Goal: Information Seeking & Learning: Learn about a topic

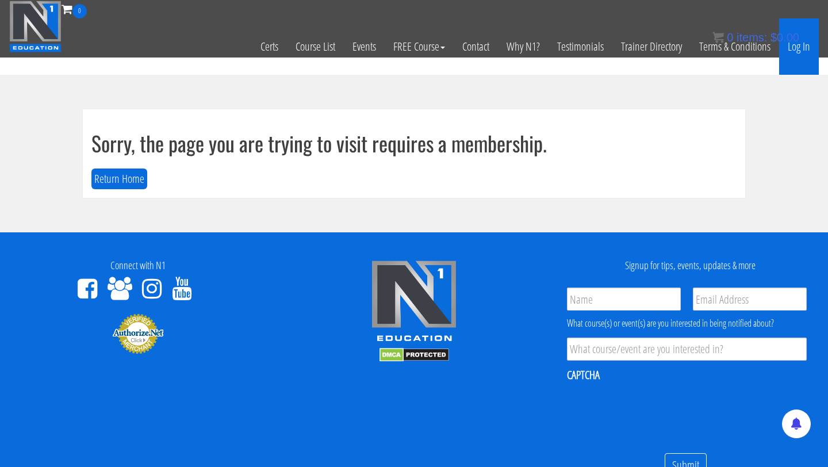
click at [806, 51] on link "Log In" at bounding box center [799, 46] width 40 height 56
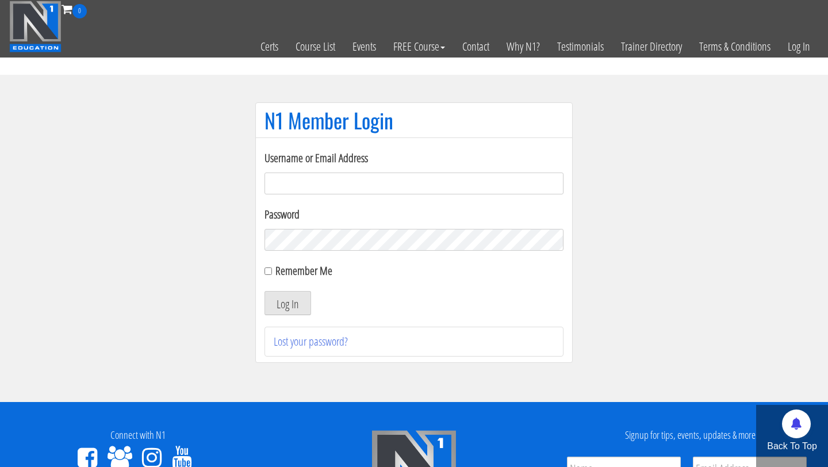
type input "michellerima2@gmail.com"
click at [270, 272] on input "Remember Me" at bounding box center [267, 270] width 7 height 7
checkbox input "true"
click at [288, 297] on button "Log In" at bounding box center [287, 303] width 47 height 24
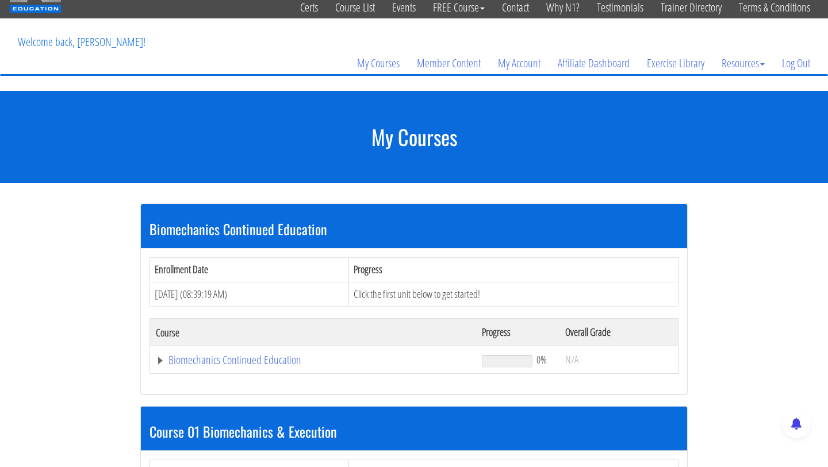
scroll to position [71, 0]
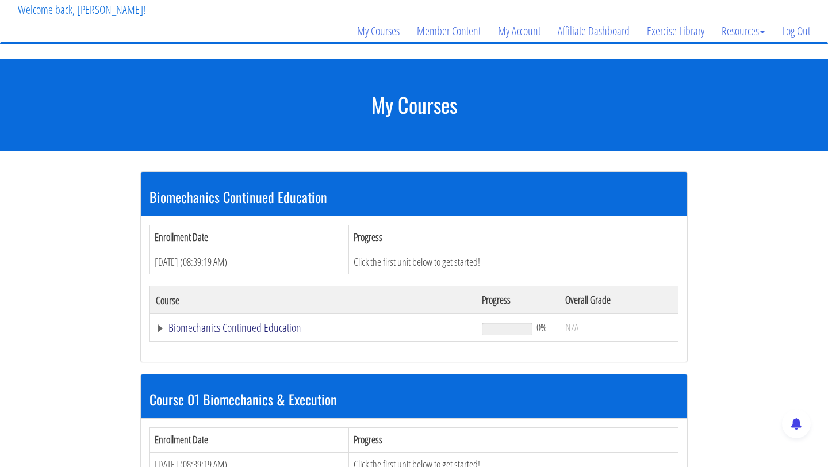
click at [285, 328] on link "Biomechanics Continued Education" at bounding box center [313, 327] width 314 height 11
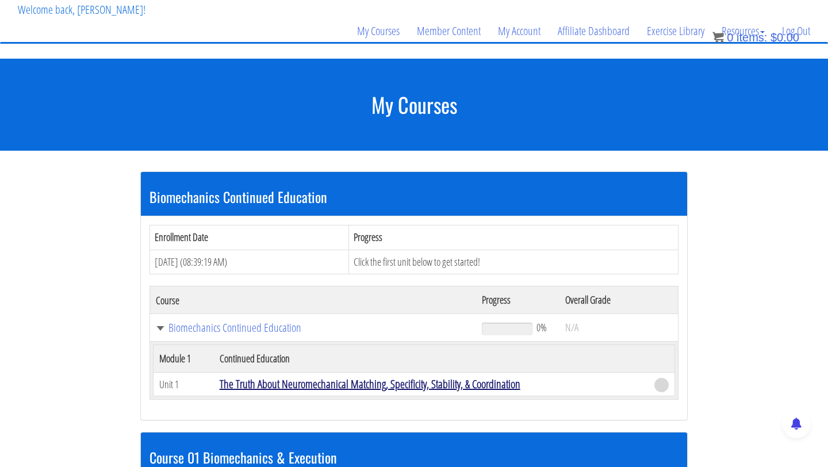
click at [282, 385] on link "The Truth About Neuromechanical Matching, Specificity, Stability, & Coordination" at bounding box center [370, 384] width 301 height 16
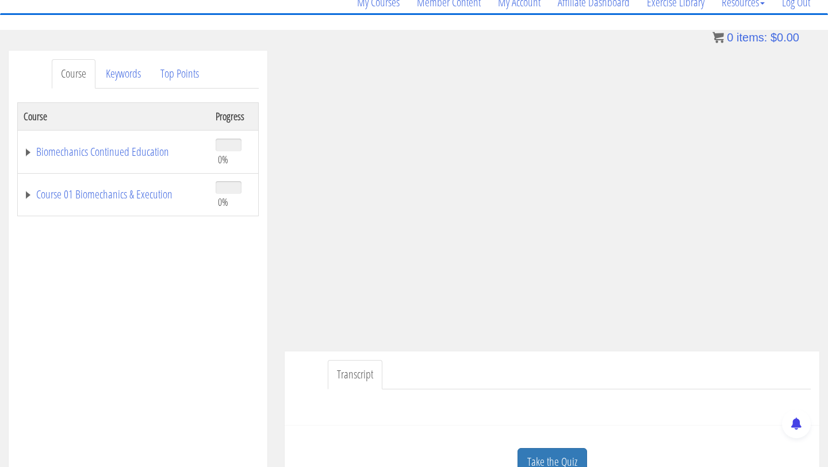
scroll to position [31, 0]
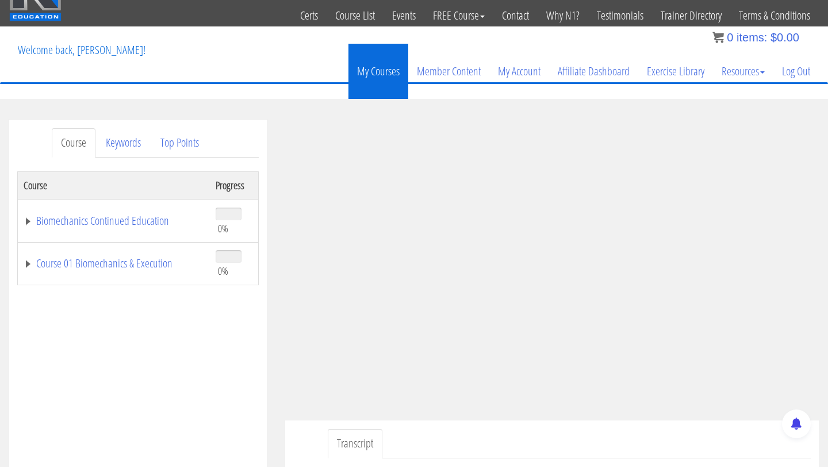
click at [389, 71] on link "My Courses" at bounding box center [378, 71] width 60 height 55
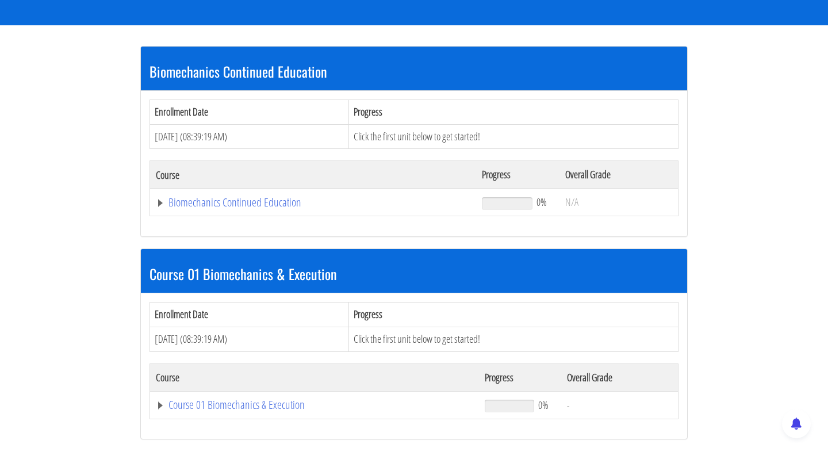
scroll to position [201, 0]
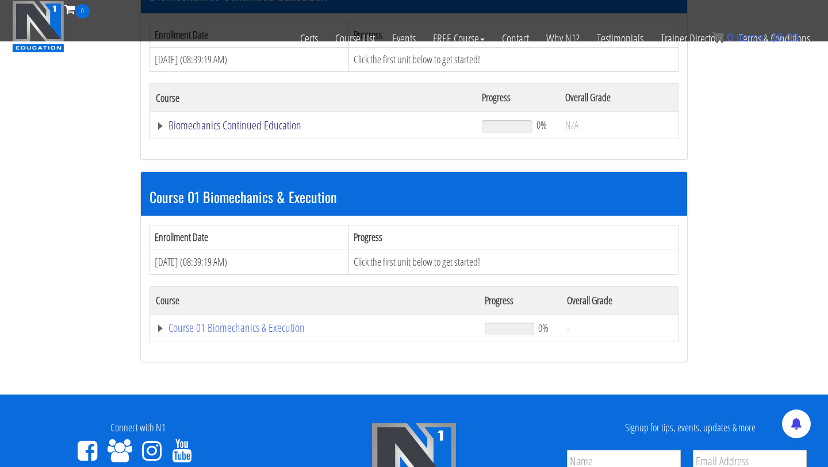
click at [162, 127] on link "Biomechanics Continued Education" at bounding box center [313, 125] width 314 height 11
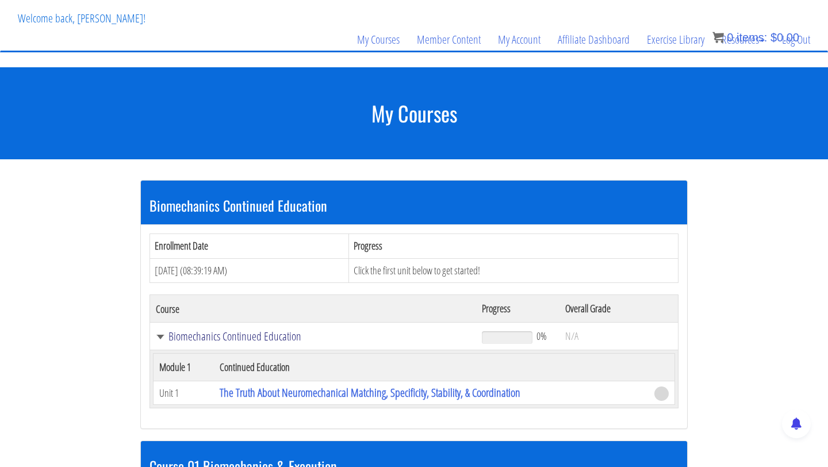
scroll to position [0, 0]
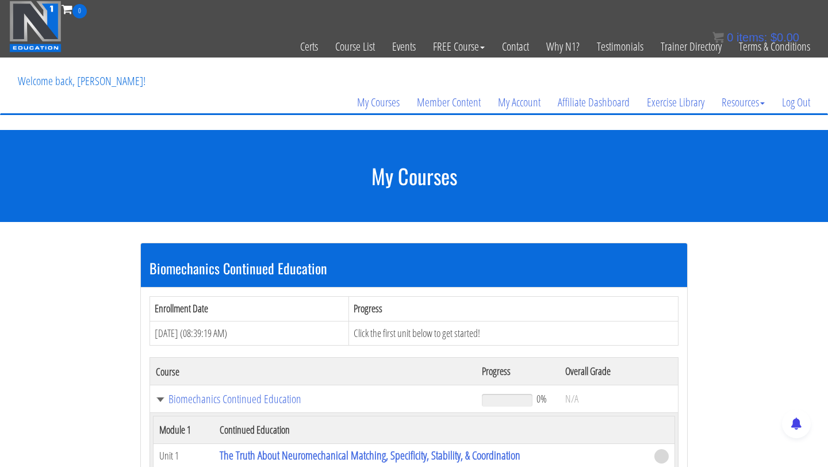
click at [119, 83] on p "Welcome back, [PERSON_NAME]!" at bounding box center [81, 81] width 145 height 46
click at [525, 105] on link "My Account" at bounding box center [519, 102] width 60 height 55
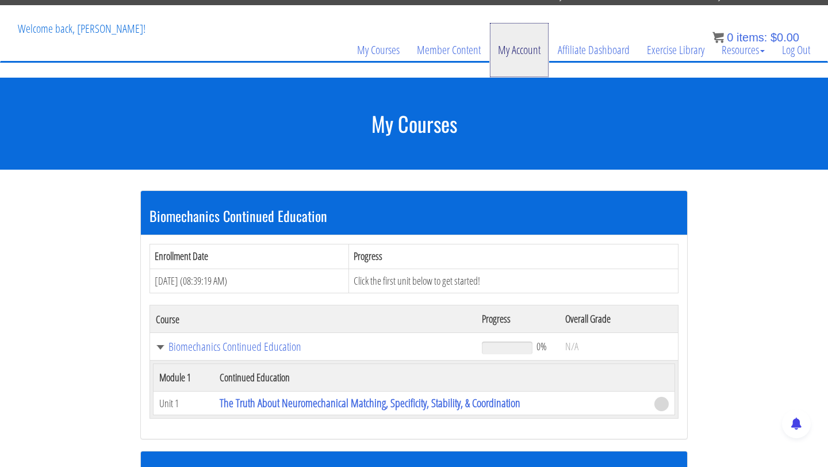
scroll to position [57, 0]
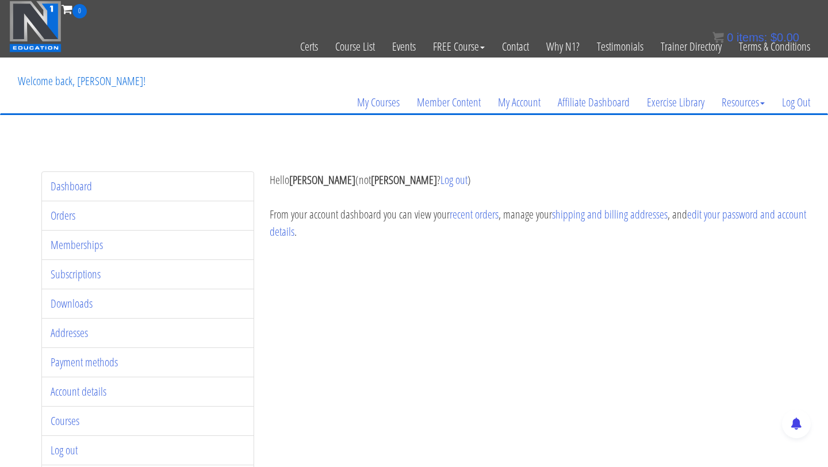
click at [220, 212] on li "Orders" at bounding box center [147, 216] width 213 height 30
click at [69, 217] on link "Orders" at bounding box center [63, 216] width 25 height 16
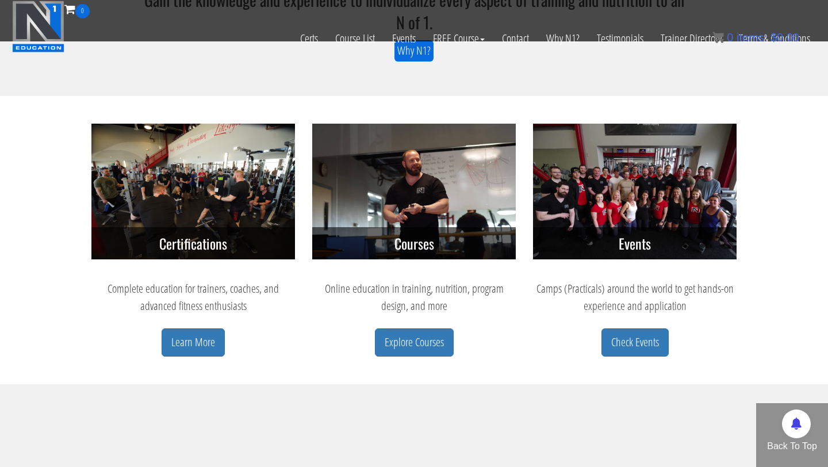
scroll to position [487, 0]
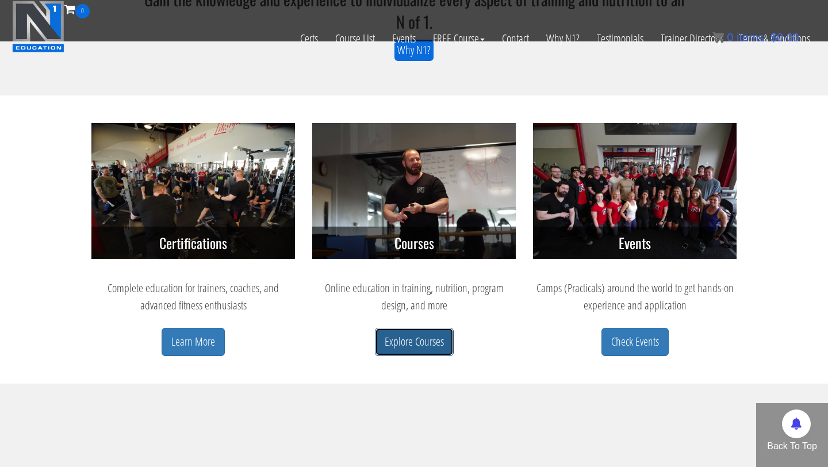
click at [398, 337] on link "Explore Courses" at bounding box center [414, 342] width 79 height 28
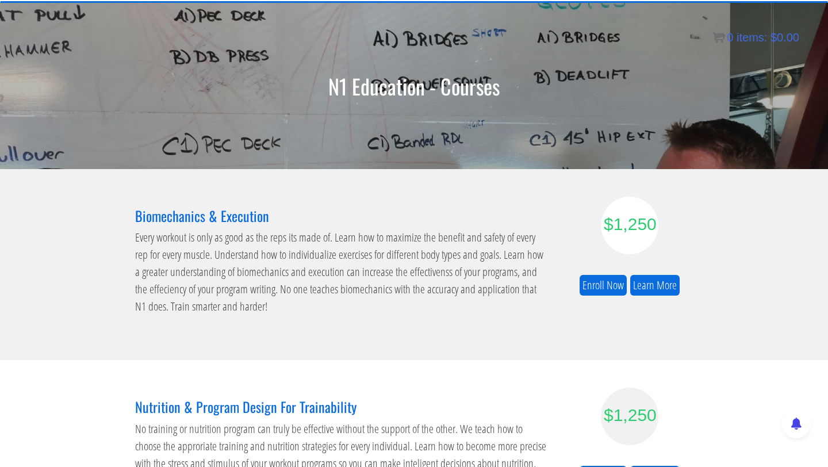
scroll to position [114, 0]
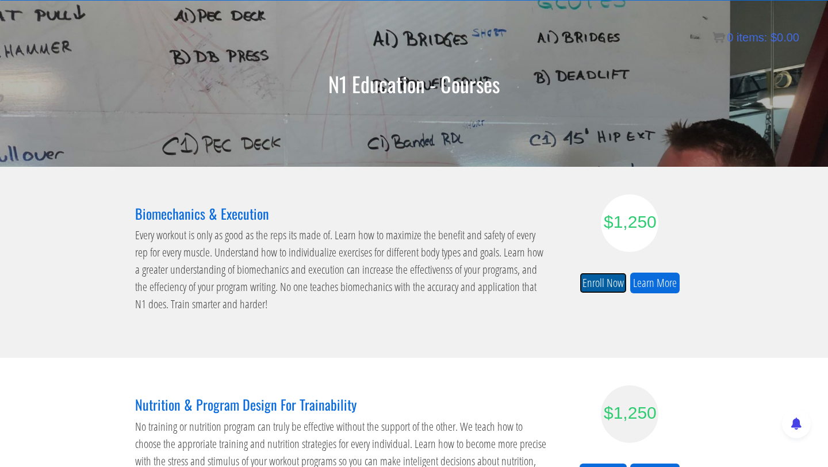
click at [590, 277] on link "Enroll Now" at bounding box center [602, 282] width 47 height 21
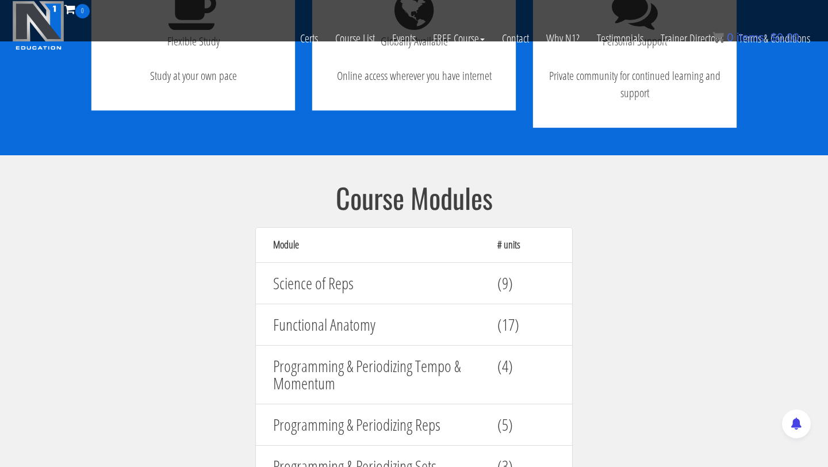
scroll to position [1110, 0]
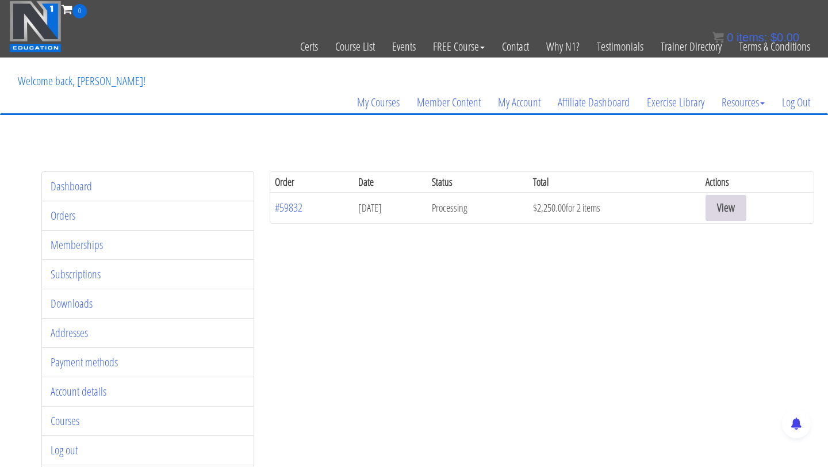
click at [742, 202] on link "View" at bounding box center [725, 208] width 41 height 26
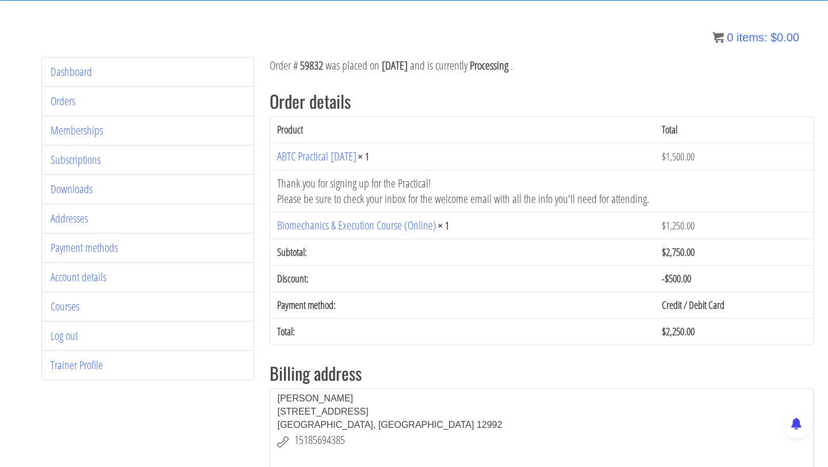
scroll to position [107, 0]
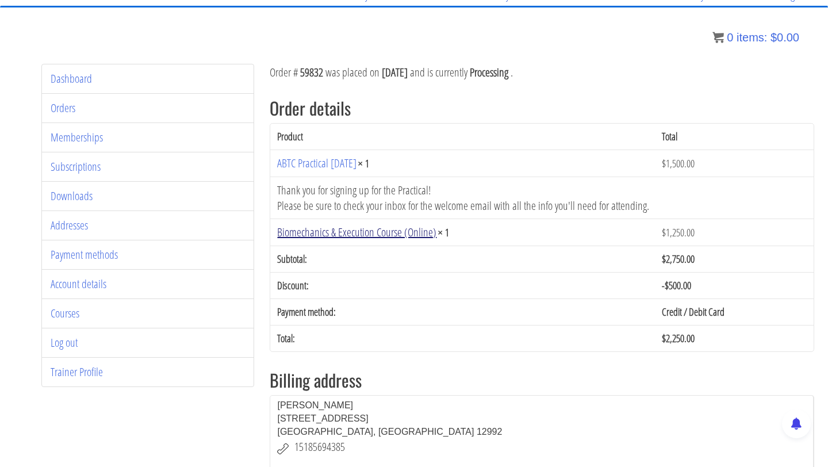
click at [355, 233] on link "Biomechanics & Execution Course (Online)" at bounding box center [356, 232] width 159 height 16
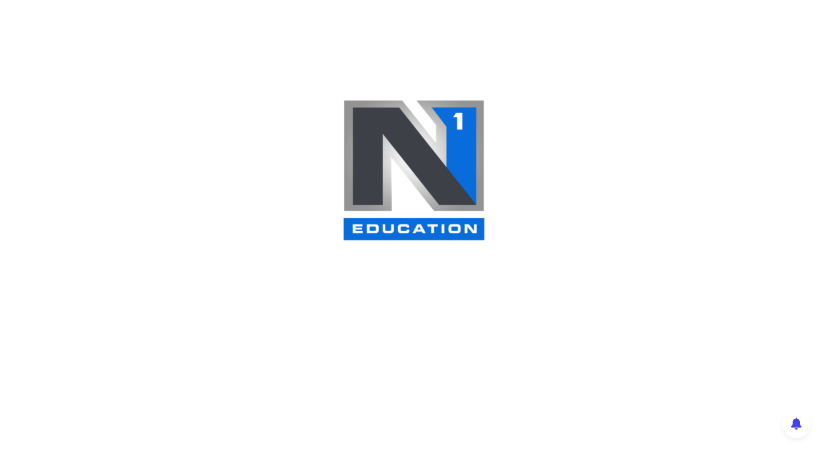
scroll to position [29, 0]
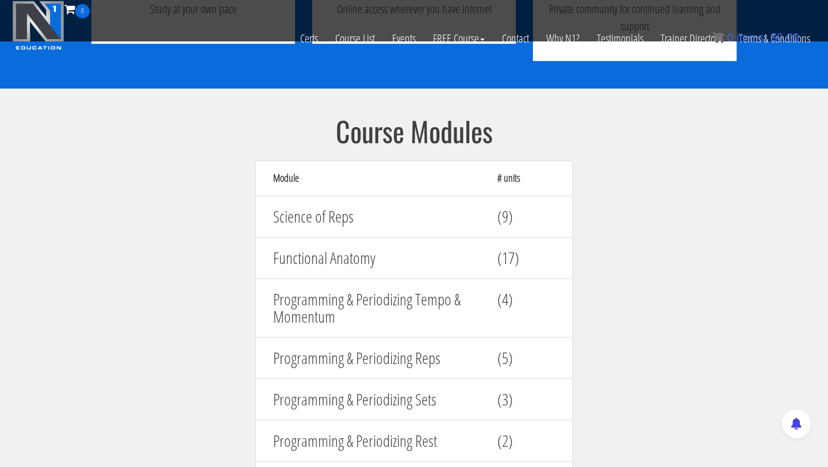
scroll to position [1177, 0]
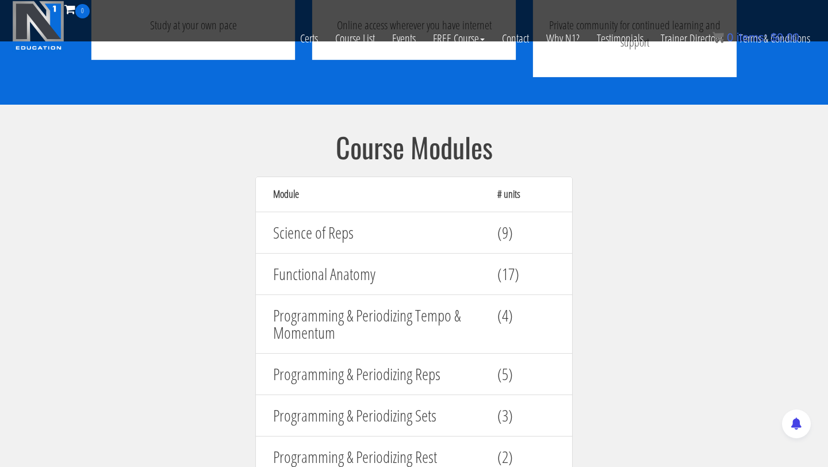
click at [333, 235] on h4 "Science of Reps" at bounding box center [376, 233] width 207 height 18
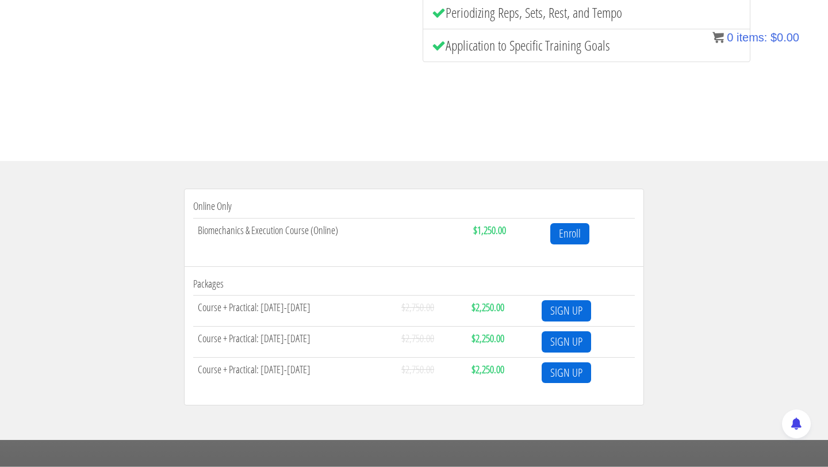
scroll to position [0, 0]
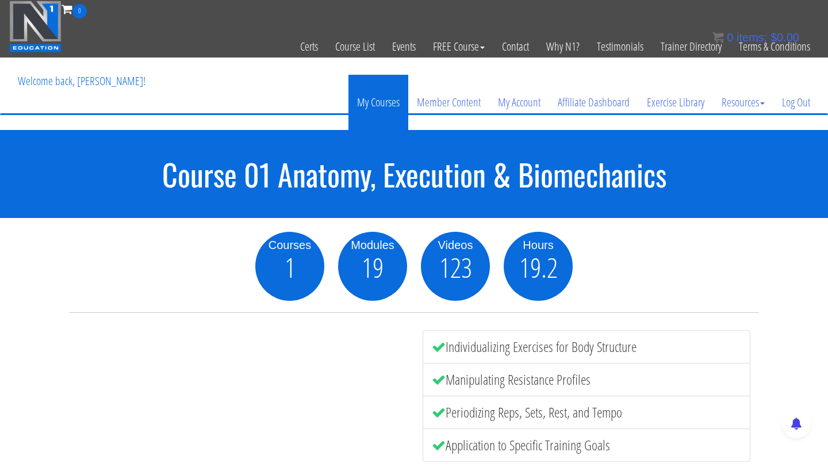
click at [392, 100] on link "My Courses" at bounding box center [378, 102] width 60 height 55
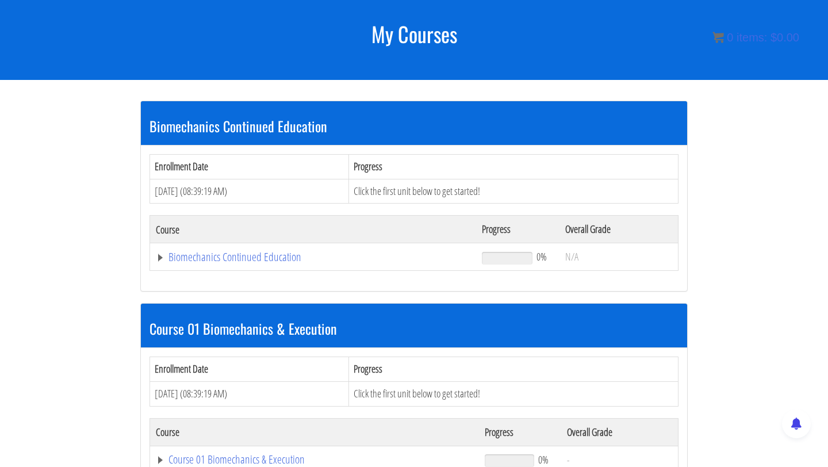
scroll to position [143, 0]
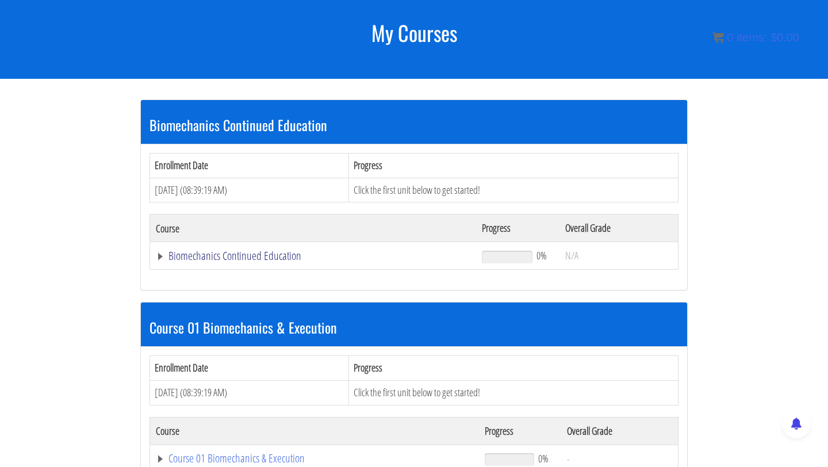
click at [278, 256] on link "Biomechanics Continued Education" at bounding box center [313, 255] width 314 height 11
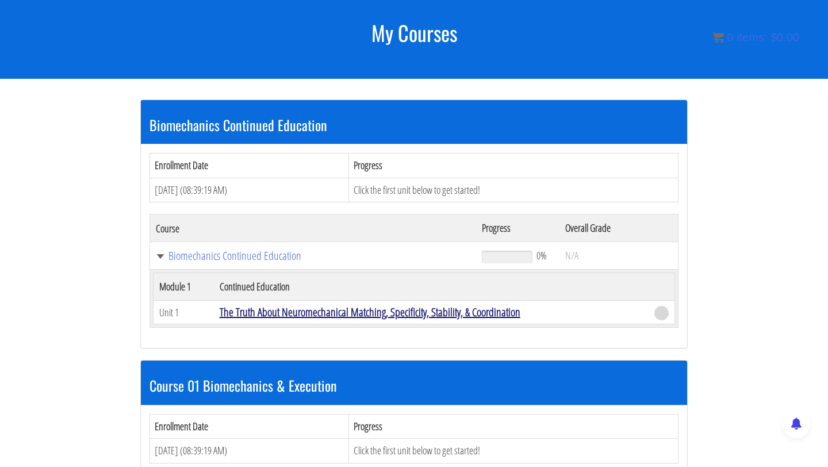
click at [281, 312] on link "The Truth About Neuromechanical Matching, Specificity, Stability, & Coordination" at bounding box center [370, 312] width 301 height 16
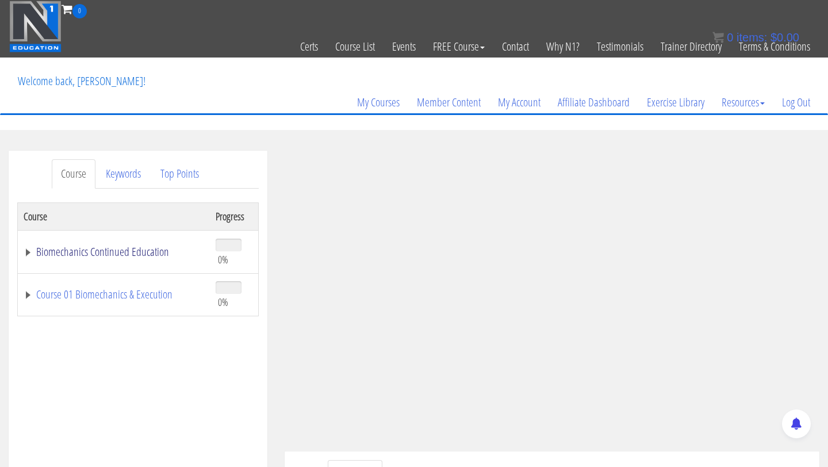
click at [27, 252] on link "Biomechanics Continued Education" at bounding box center [114, 251] width 180 height 11
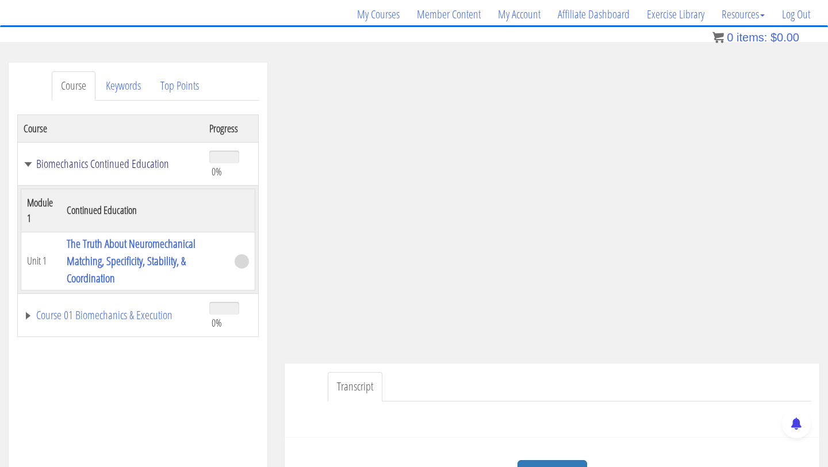
scroll to position [89, 0]
click at [28, 312] on link "Course 01 Biomechanics & Execution" at bounding box center [111, 314] width 174 height 11
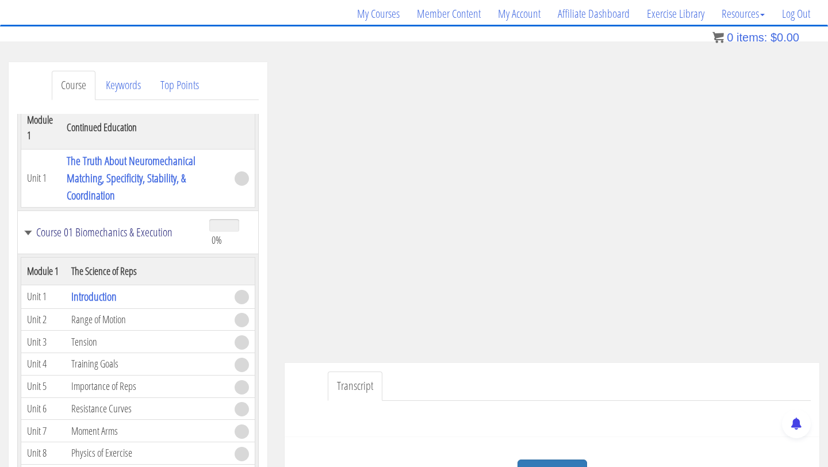
scroll to position [94, 0]
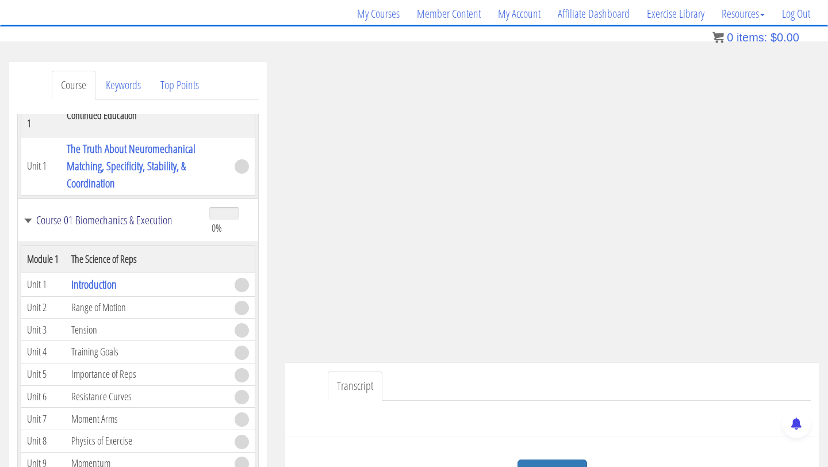
click at [109, 221] on link "Course 01 Biomechanics & Execution" at bounding box center [111, 219] width 174 height 11
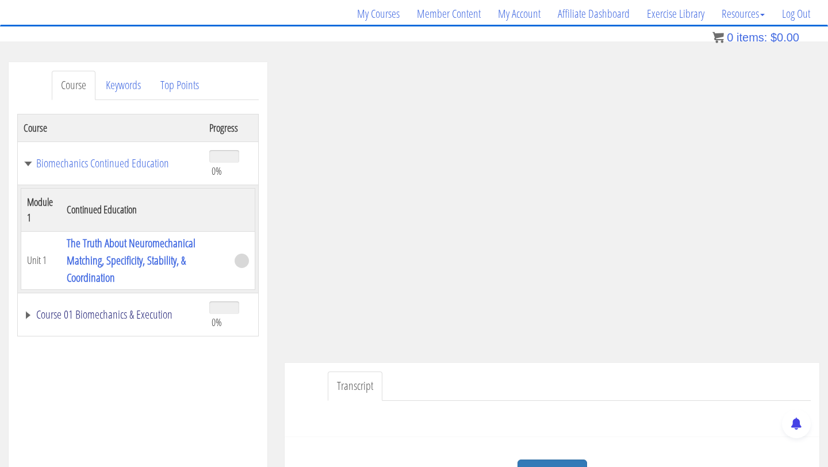
scroll to position [0, 0]
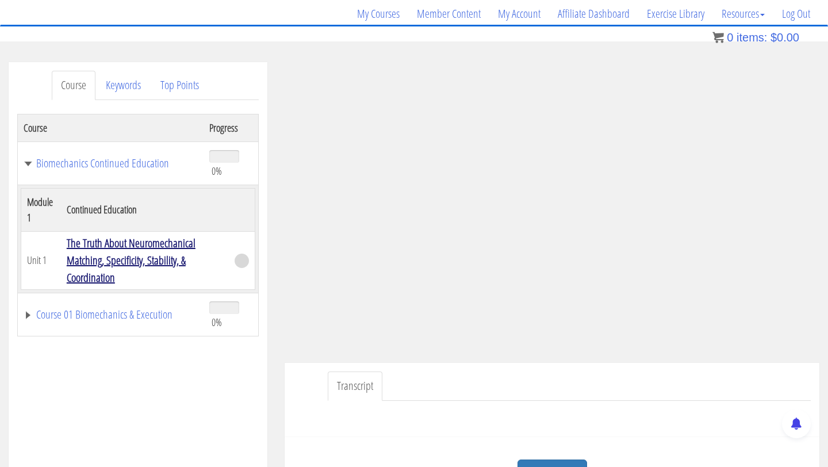
click at [171, 247] on link "The Truth About Neuromechanical Matching, Specificity, Stability, & Coordination" at bounding box center [131, 260] width 129 height 50
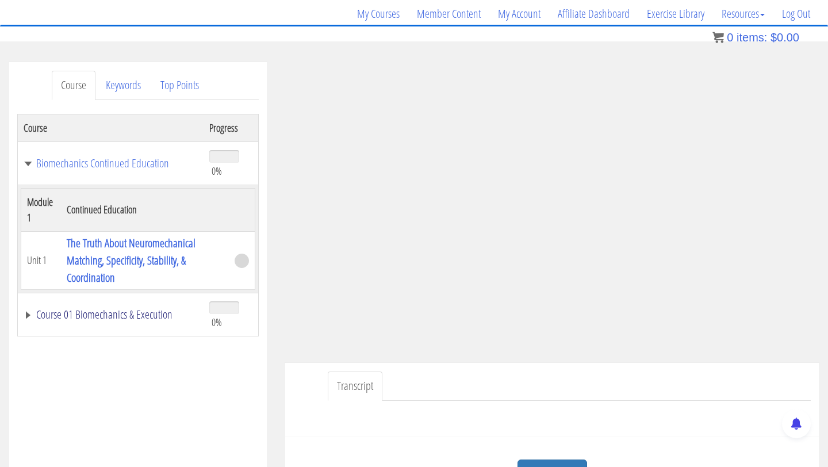
click at [148, 315] on link "Course 01 Biomechanics & Execution" at bounding box center [111, 314] width 174 height 11
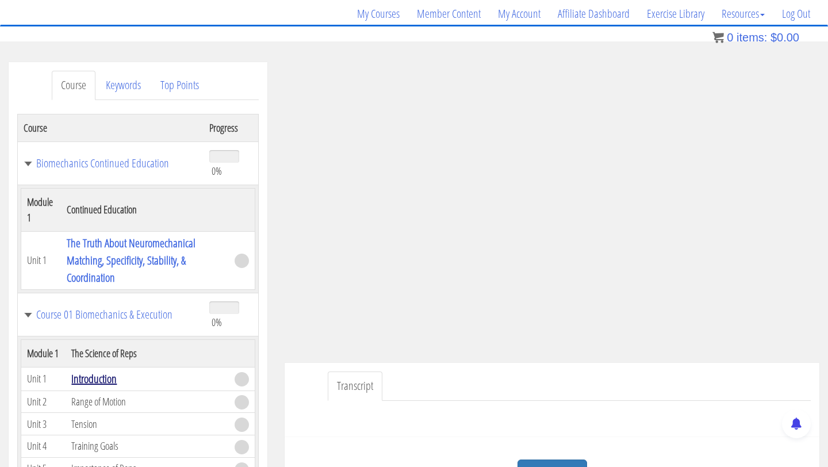
click at [106, 382] on link "Introduction" at bounding box center [93, 379] width 45 height 16
